Goal: Task Accomplishment & Management: Manage account settings

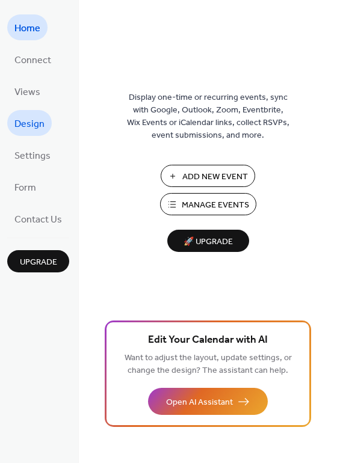
click at [31, 124] on span "Design" at bounding box center [29, 124] width 30 height 19
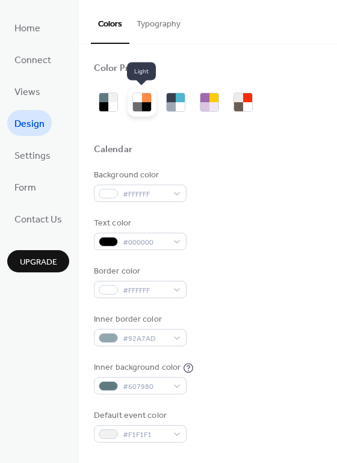
click at [152, 108] on div at bounding box center [141, 102] width 29 height 29
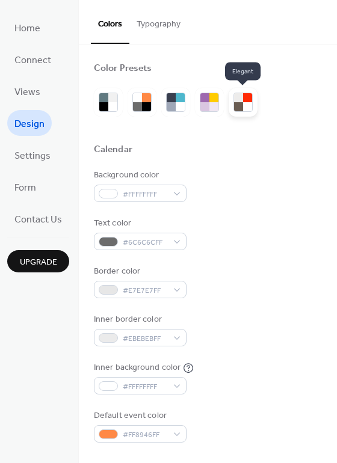
click at [247, 105] on div at bounding box center [247, 106] width 9 height 9
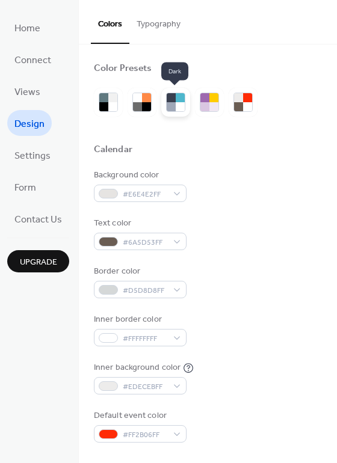
click at [166, 100] on div at bounding box center [170, 97] width 9 height 9
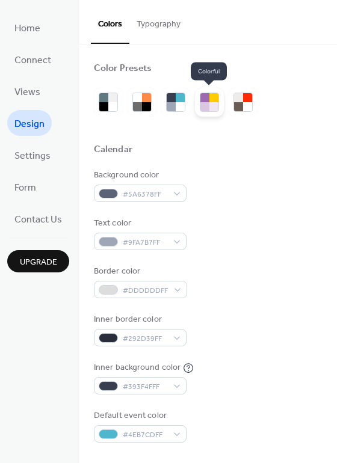
click at [195, 105] on div at bounding box center [209, 102] width 29 height 29
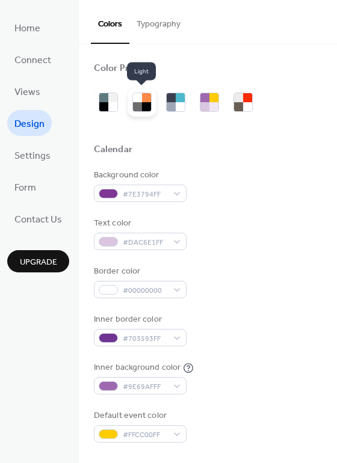
click at [140, 105] on div at bounding box center [137, 106] width 9 height 9
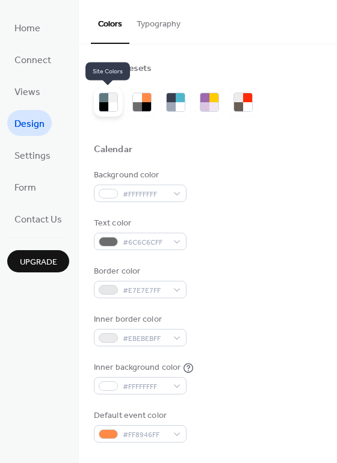
click at [99, 108] on div at bounding box center [103, 106] width 9 height 9
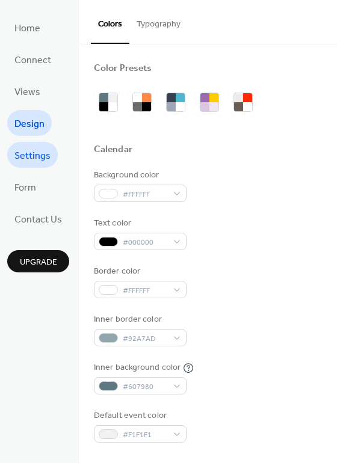
click at [29, 162] on span "Settings" at bounding box center [32, 156] width 36 height 19
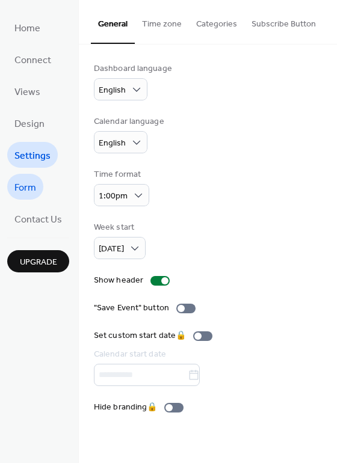
click at [23, 178] on span "Form" at bounding box center [25, 187] width 22 height 19
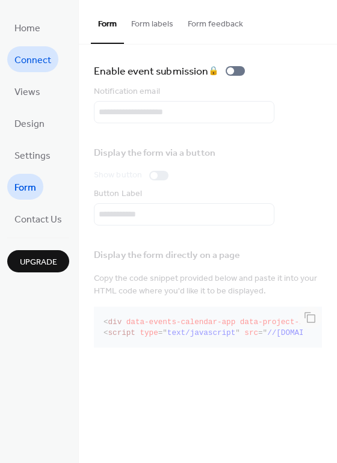
click at [32, 64] on span "Connect" at bounding box center [32, 60] width 37 height 19
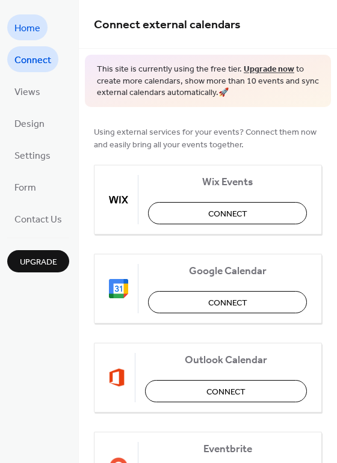
click at [30, 35] on span "Home" at bounding box center [27, 28] width 26 height 19
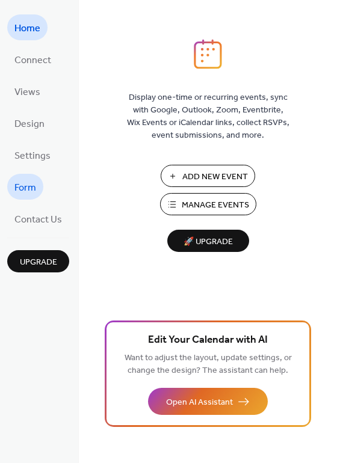
click at [25, 188] on span "Form" at bounding box center [25, 187] width 22 height 19
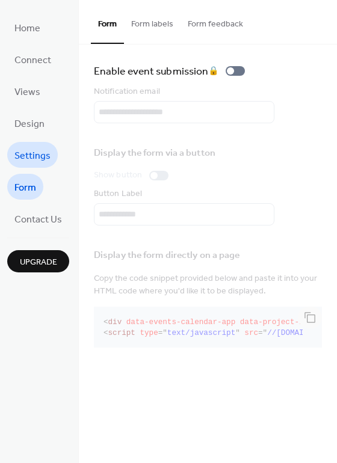
click at [30, 147] on span "Settings" at bounding box center [32, 156] width 36 height 19
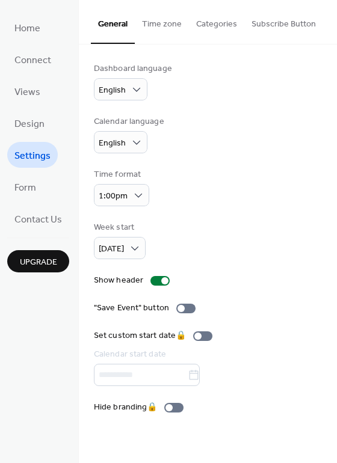
click at [229, 25] on button "Categories" at bounding box center [216, 21] width 55 height 43
